Goal: Consume media (video, audio): Consume media (video, audio)

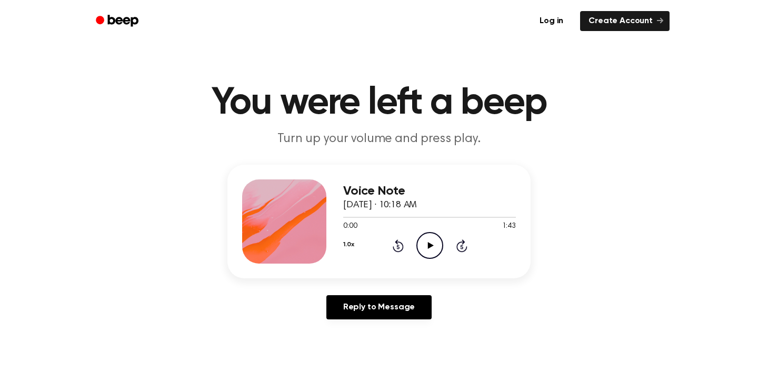
click at [430, 243] on icon "Play Audio" at bounding box center [430, 245] width 27 height 27
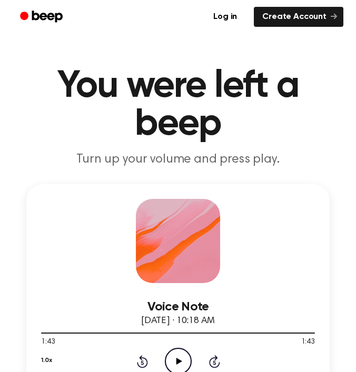
click at [172, 352] on icon "Play Audio" at bounding box center [178, 361] width 27 height 27
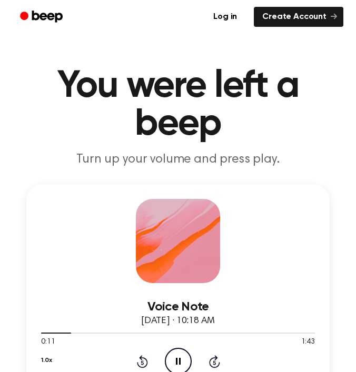
click at [215, 362] on icon "Skip 5 seconds" at bounding box center [215, 362] width 12 height 14
click at [174, 353] on icon "Pause Audio" at bounding box center [178, 361] width 27 height 27
click at [172, 360] on icon "Play Audio" at bounding box center [178, 361] width 27 height 27
click at [187, 329] on div at bounding box center [178, 333] width 274 height 8
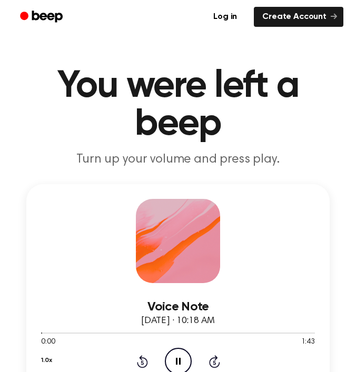
click at [214, 361] on icon at bounding box center [214, 363] width 3 height 4
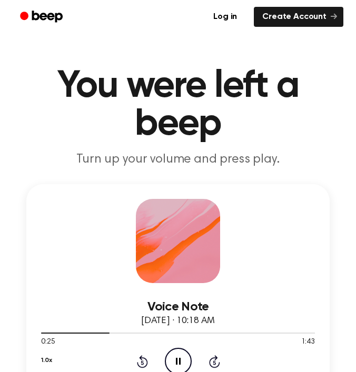
click at [214, 361] on icon at bounding box center [214, 363] width 3 height 4
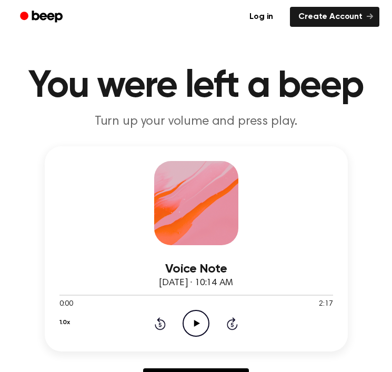
click at [191, 324] on icon "Play Audio" at bounding box center [196, 323] width 27 height 27
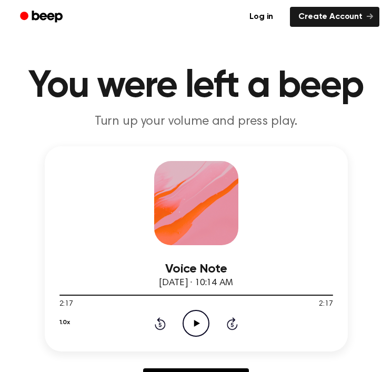
click at [191, 327] on icon "Play Audio" at bounding box center [196, 323] width 27 height 27
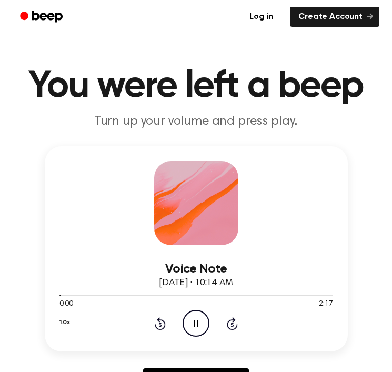
click at [235, 325] on icon "Skip 5 seconds" at bounding box center [232, 324] width 12 height 14
click at [235, 324] on icon "Skip 5 seconds" at bounding box center [232, 324] width 12 height 14
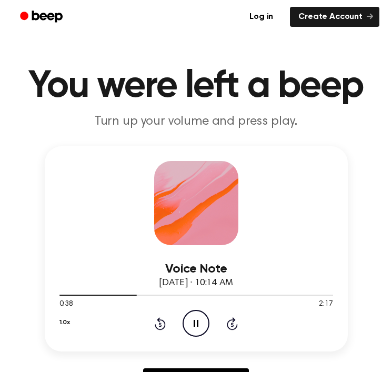
click at [235, 324] on icon "Skip 5 seconds" at bounding box center [232, 324] width 12 height 14
click at [195, 328] on icon "Pause Audio" at bounding box center [196, 323] width 27 height 27
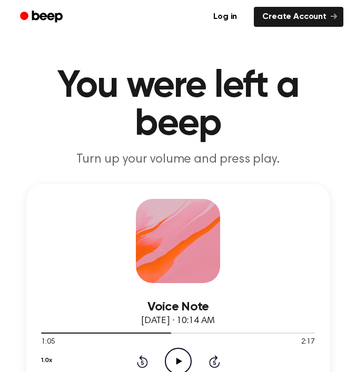
click at [178, 360] on icon at bounding box center [179, 361] width 6 height 7
click at [140, 362] on icon "Rewind 5 seconds" at bounding box center [142, 362] width 12 height 14
click at [186, 334] on div at bounding box center [178, 333] width 274 height 1
click at [181, 355] on icon "Play Audio" at bounding box center [178, 361] width 27 height 27
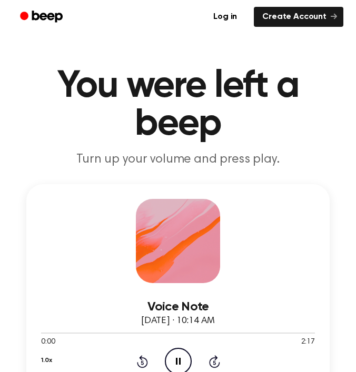
click at [212, 360] on icon "Skip 5 seconds" at bounding box center [215, 362] width 12 height 14
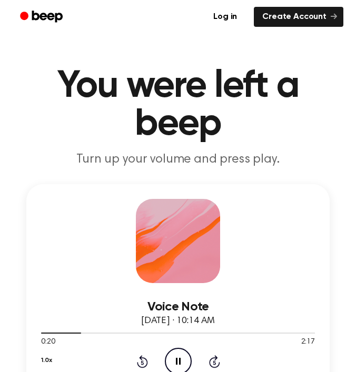
click at [212, 360] on icon "Skip 5 seconds" at bounding box center [215, 362] width 12 height 14
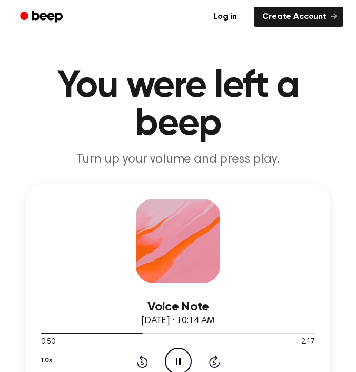
click at [212, 360] on icon "Skip 5 seconds" at bounding box center [215, 362] width 12 height 14
click at [145, 362] on icon "Rewind 5 seconds" at bounding box center [142, 362] width 12 height 14
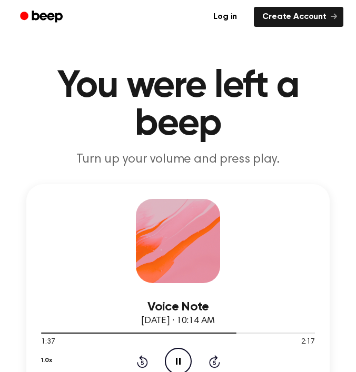
click at [145, 362] on icon "Rewind 5 seconds" at bounding box center [142, 362] width 12 height 14
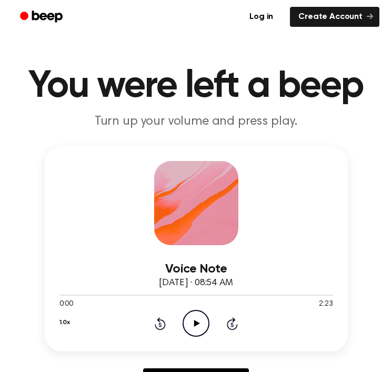
click at [201, 324] on icon "Play Audio" at bounding box center [196, 323] width 27 height 27
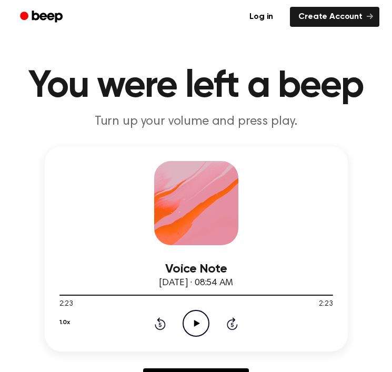
click at [190, 328] on icon "Play Audio" at bounding box center [196, 323] width 27 height 27
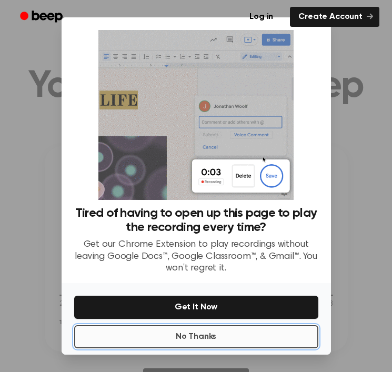
click at [211, 329] on button "No Thanks" at bounding box center [196, 336] width 244 height 23
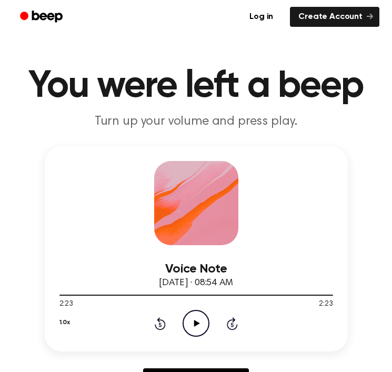
click at [186, 324] on icon "Play Audio" at bounding box center [196, 323] width 27 height 27
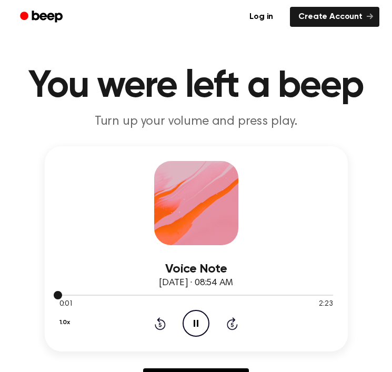
click at [155, 294] on div at bounding box center [197, 295] width 274 height 8
click at [157, 294] on div at bounding box center [197, 295] width 274 height 8
drag, startPoint x: 157, startPoint y: 294, endPoint x: 246, endPoint y: 294, distance: 89.0
click at [245, 294] on div at bounding box center [197, 295] width 274 height 8
click at [233, 323] on icon at bounding box center [232, 325] width 3 height 4
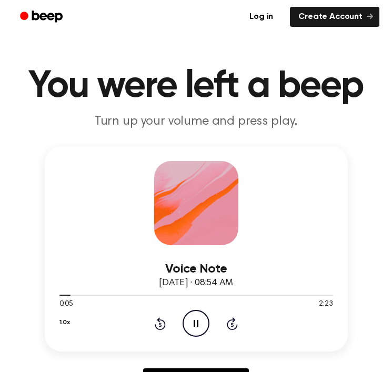
click at [233, 323] on icon at bounding box center [232, 325] width 3 height 4
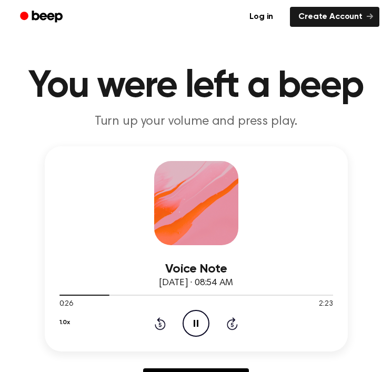
click at [233, 323] on icon at bounding box center [232, 325] width 3 height 4
click at [160, 330] on icon at bounding box center [160, 324] width 11 height 13
click at [195, 323] on icon at bounding box center [196, 323] width 5 height 7
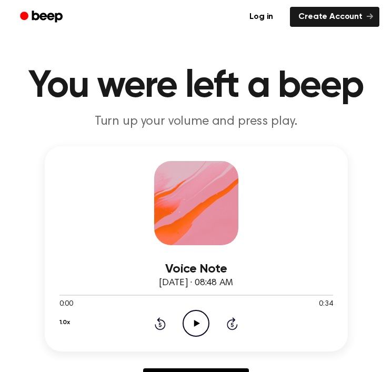
click at [197, 328] on icon "Play Audio" at bounding box center [196, 323] width 27 height 27
click at [200, 320] on icon "Play Audio" at bounding box center [196, 323] width 27 height 27
click at [203, 319] on icon "Play Audio" at bounding box center [196, 323] width 27 height 27
click at [193, 320] on icon "Play Audio" at bounding box center [196, 323] width 27 height 27
click at [200, 314] on icon "Play Audio" at bounding box center [196, 323] width 27 height 27
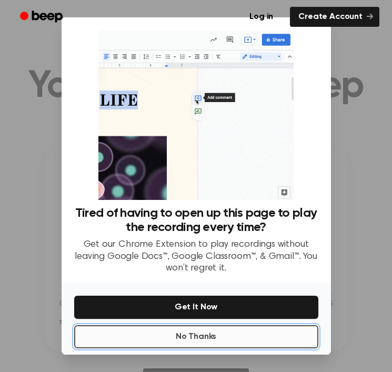
click at [213, 341] on button "No Thanks" at bounding box center [196, 336] width 244 height 23
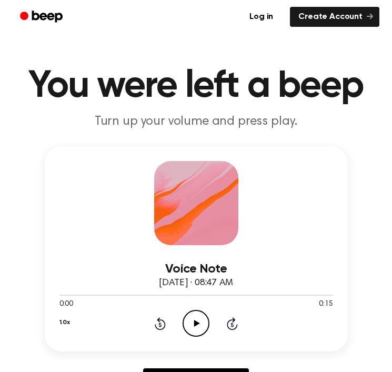
click at [196, 320] on icon "Play Audio" at bounding box center [196, 323] width 27 height 27
